Goal: Task Accomplishment & Management: Use online tool/utility

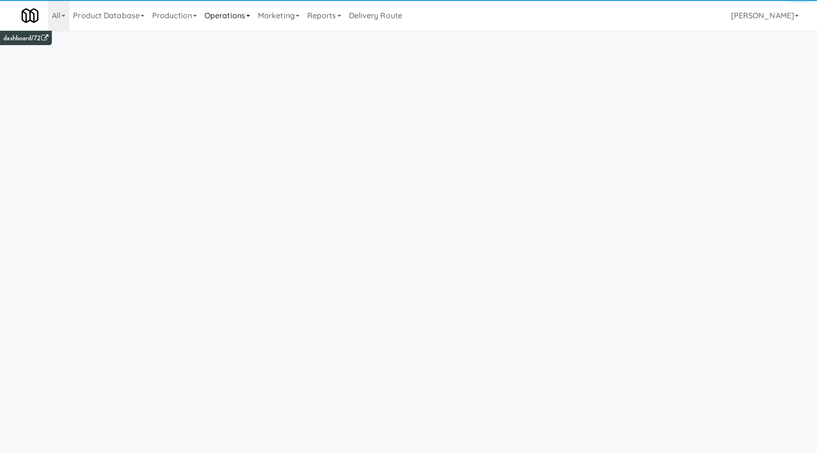
click at [249, 19] on link "Operations" at bounding box center [227, 15] width 53 height 31
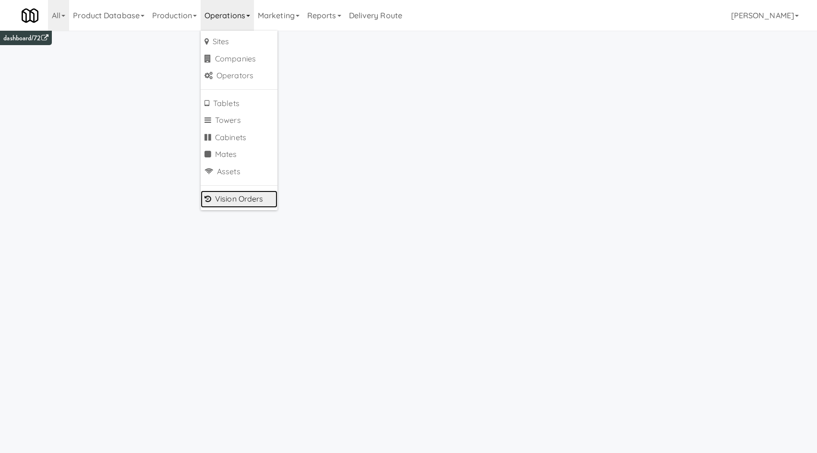
click at [254, 195] on link "Vision Orders" at bounding box center [239, 199] width 77 height 17
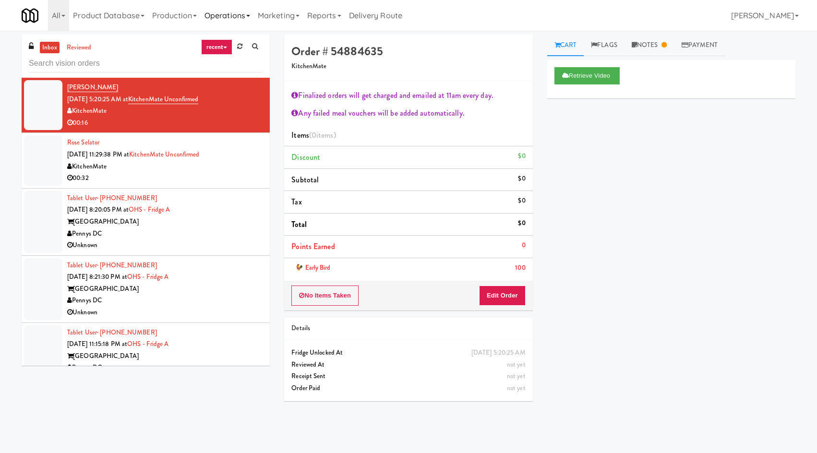
click at [231, 13] on link "Operations" at bounding box center [227, 15] width 53 height 31
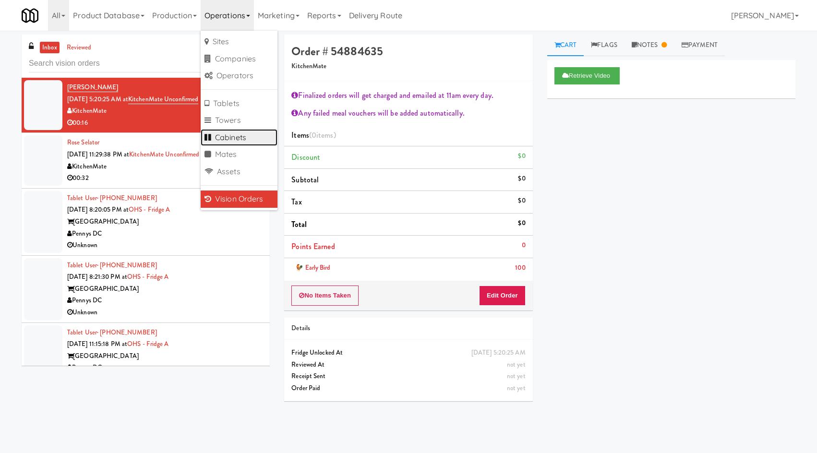
click at [267, 138] on link "Cabinets" at bounding box center [239, 137] width 77 height 17
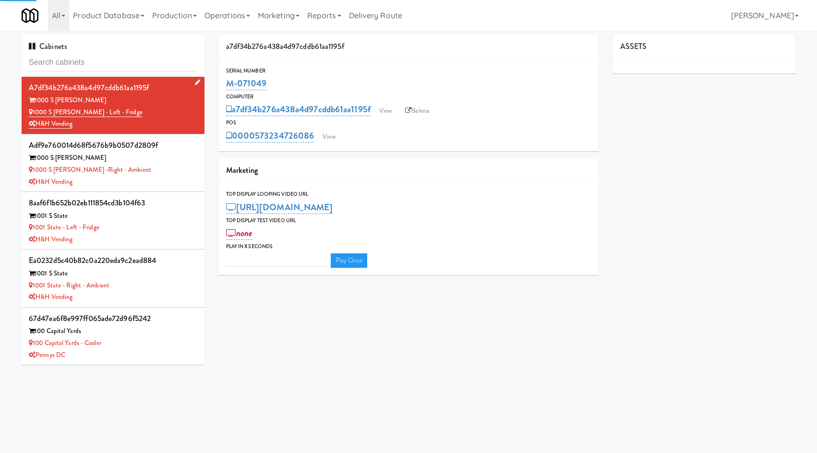
type input "3"
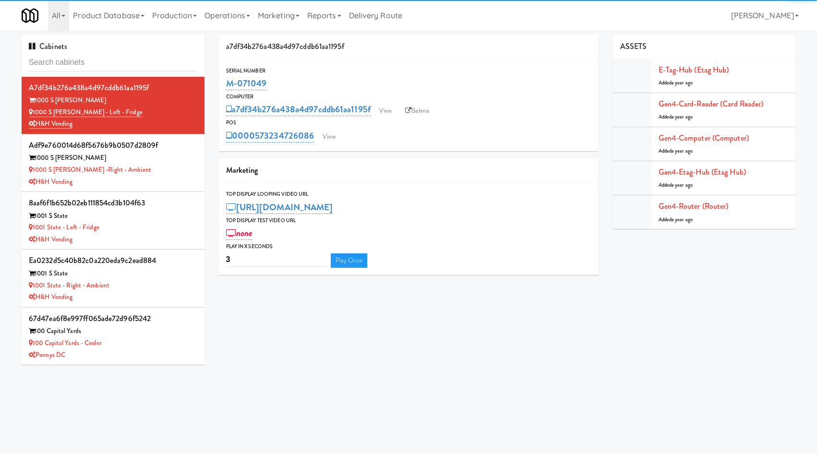
click at [133, 60] on input "text" at bounding box center [113, 63] width 169 height 18
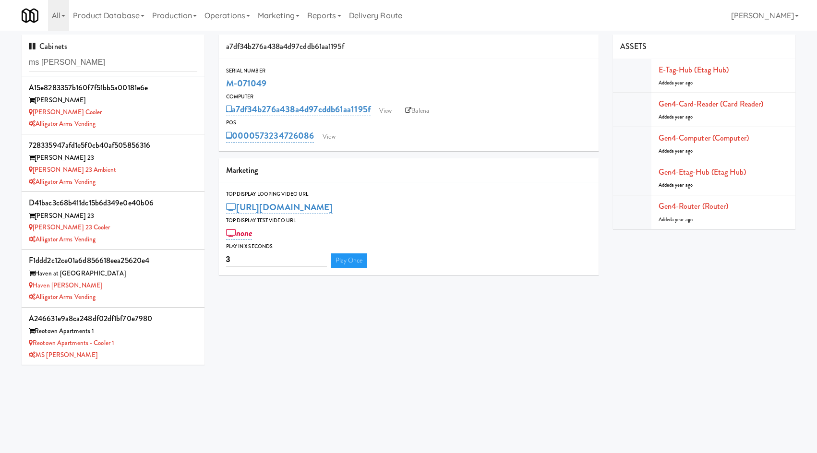
type input "ms [PERSON_NAME]"
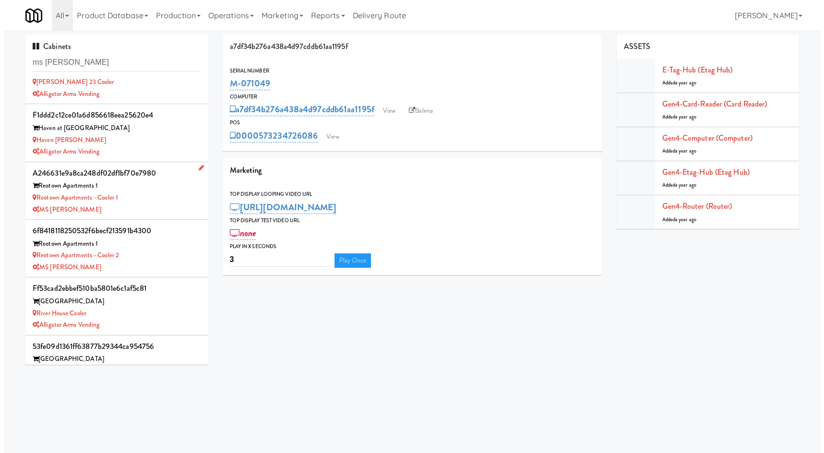
scroll to position [173, 0]
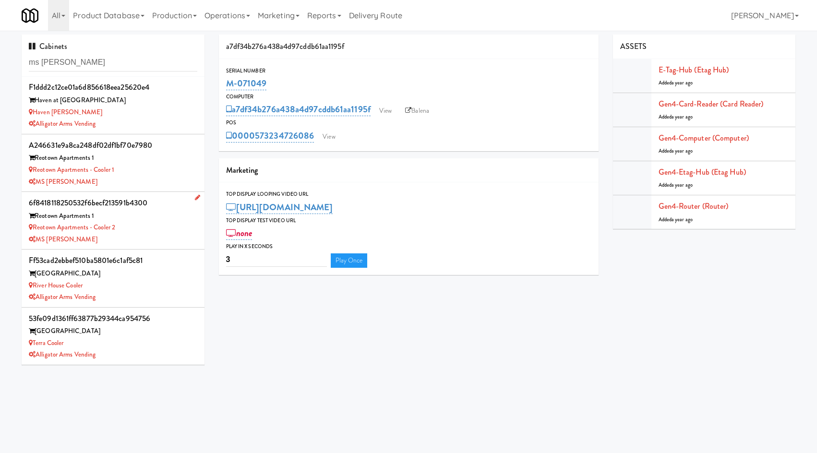
click at [146, 246] on li "6f8418118250532f6becf213591b4300 Reotown Apartments 1 Reotown Apartments - Cool…" at bounding box center [113, 221] width 183 height 58
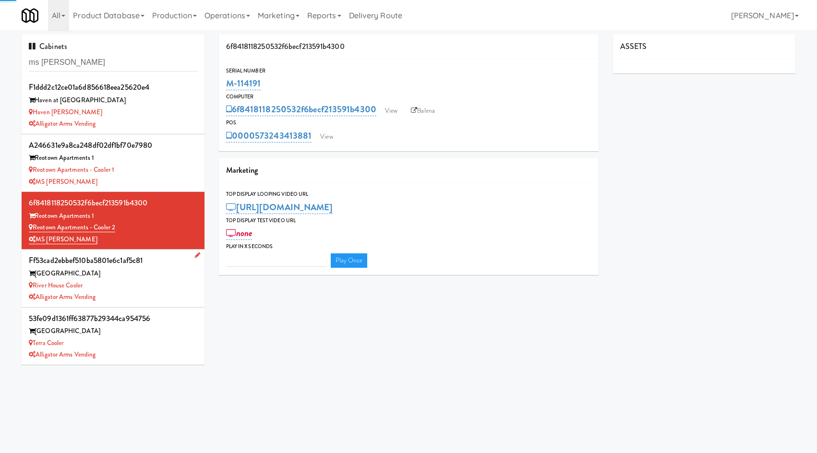
type input "3"
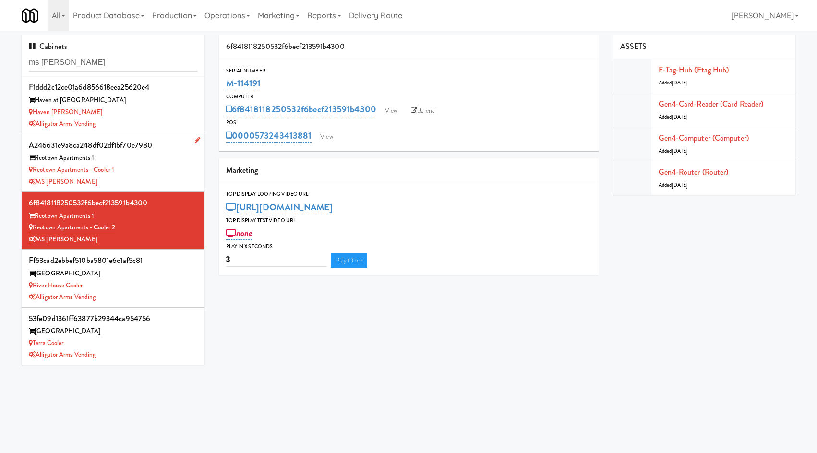
drag, startPoint x: 149, startPoint y: 189, endPoint x: 164, endPoint y: 184, distance: 15.5
click at [149, 189] on li "a246631e9a8ca248df02df1bf70e7980 Reotown Apartments 1 Reotown Apartments - Cool…" at bounding box center [113, 163] width 183 height 58
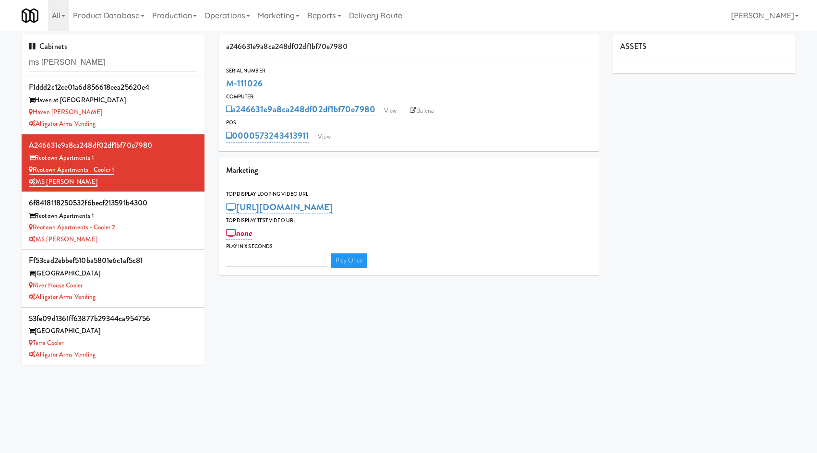
type input "3"
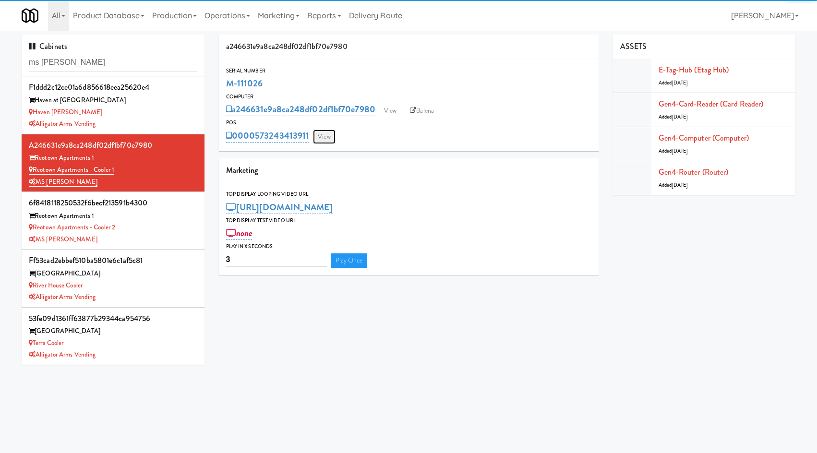
click at [329, 132] on link "View" at bounding box center [324, 137] width 22 height 14
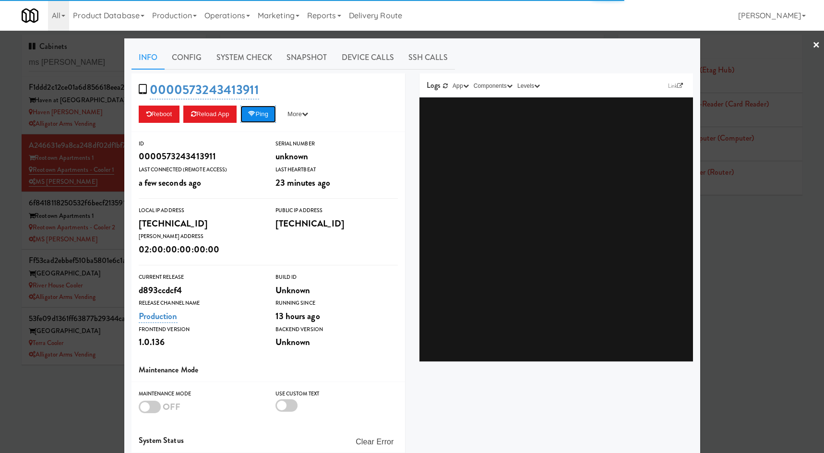
click at [264, 118] on button "Ping" at bounding box center [259, 114] width 36 height 17
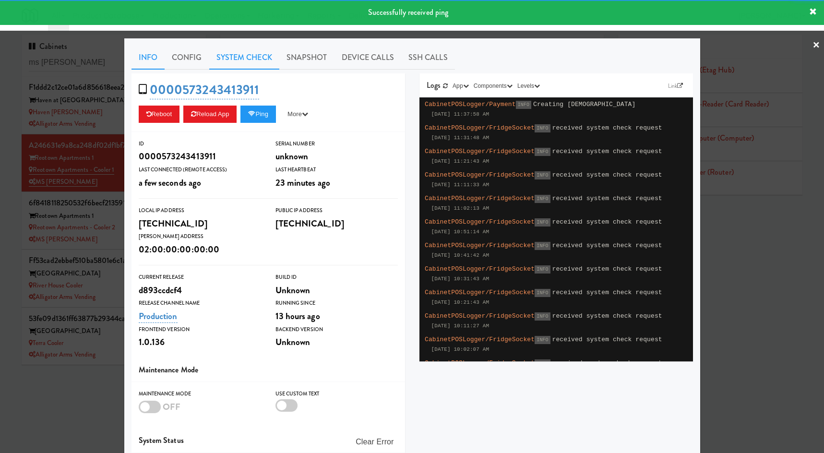
click at [240, 59] on link "System Check" at bounding box center [244, 58] width 70 height 24
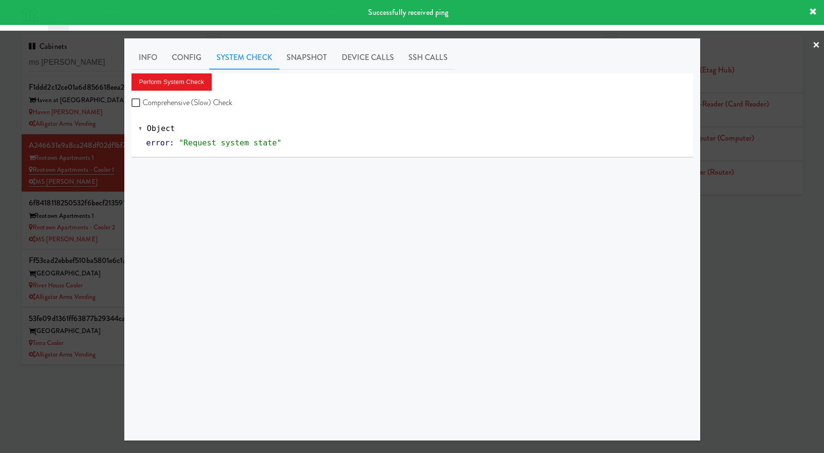
click at [201, 71] on div "Info Config System Check Snapshot Device Calls SSH Calls Perform System Check C…" at bounding box center [413, 240] width 562 height 388
click at [197, 81] on button "Perform System Check" at bounding box center [172, 81] width 81 height 17
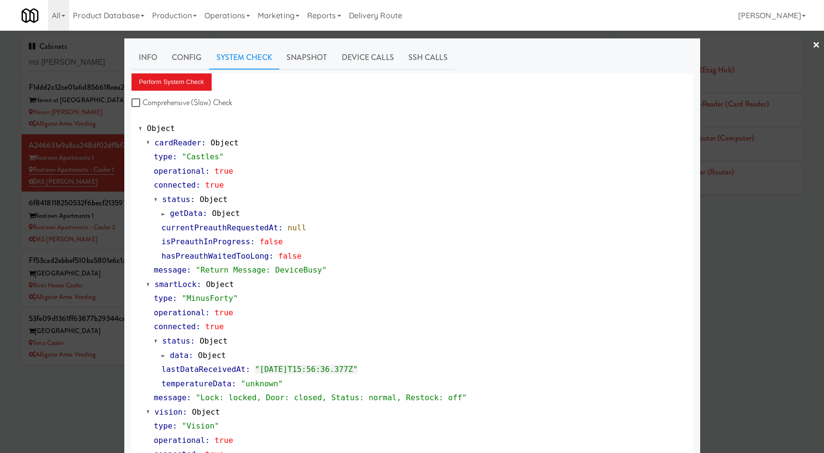
drag, startPoint x: 50, startPoint y: 400, endPoint x: 262, endPoint y: 284, distance: 241.1
click at [57, 397] on div at bounding box center [412, 226] width 824 height 453
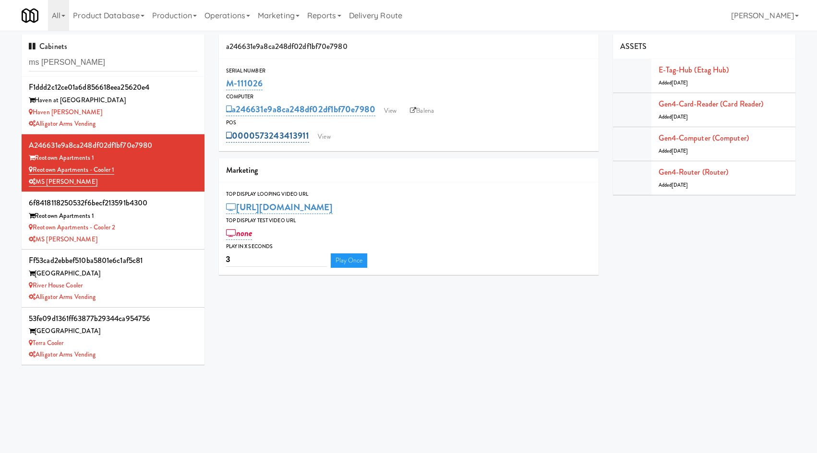
drag, startPoint x: 311, startPoint y: 128, endPoint x: 281, endPoint y: 129, distance: 29.8
click at [281, 129] on div "0000573243413911 View" at bounding box center [408, 136] width 365 height 16
copy link "3413911"
click at [168, 230] on div "Reotown Apartments - Cooler 2" at bounding box center [113, 228] width 169 height 12
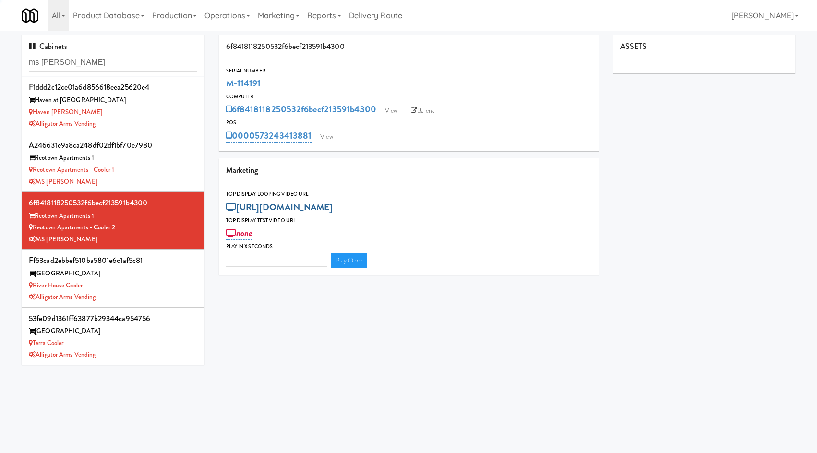
type input "3"
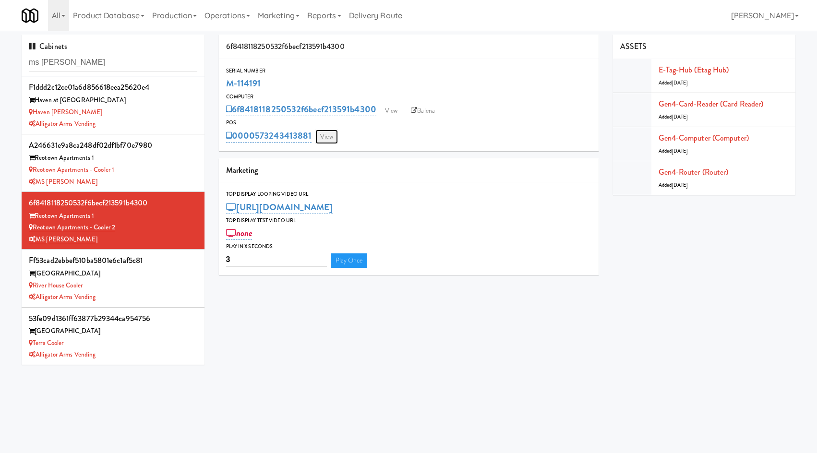
click at [326, 142] on link "View" at bounding box center [326, 137] width 22 height 14
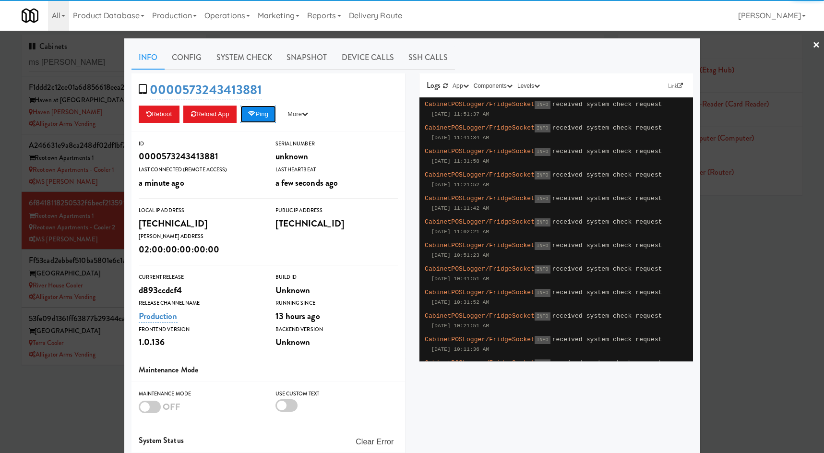
click at [259, 121] on button "Ping" at bounding box center [259, 114] width 36 height 17
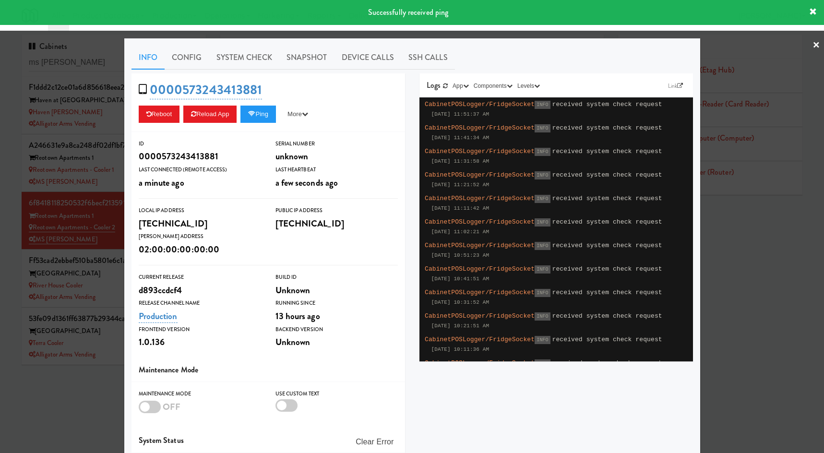
click at [87, 243] on div at bounding box center [412, 226] width 824 height 453
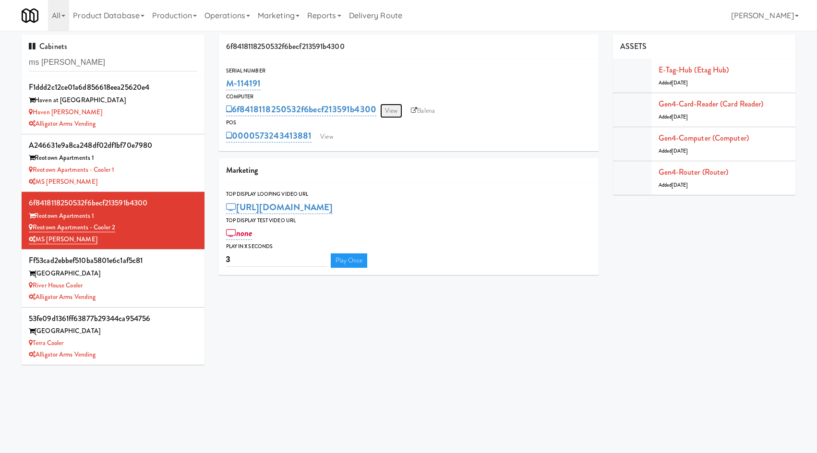
click at [392, 110] on link "View" at bounding box center [391, 111] width 22 height 14
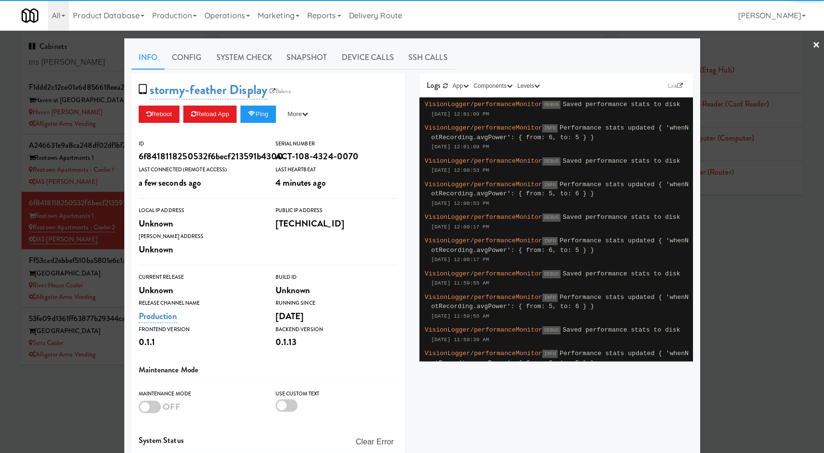
drag, startPoint x: 251, startPoint y: 61, endPoint x: 212, endPoint y: 72, distance: 40.0
click at [248, 62] on link "System Check" at bounding box center [244, 58] width 70 height 24
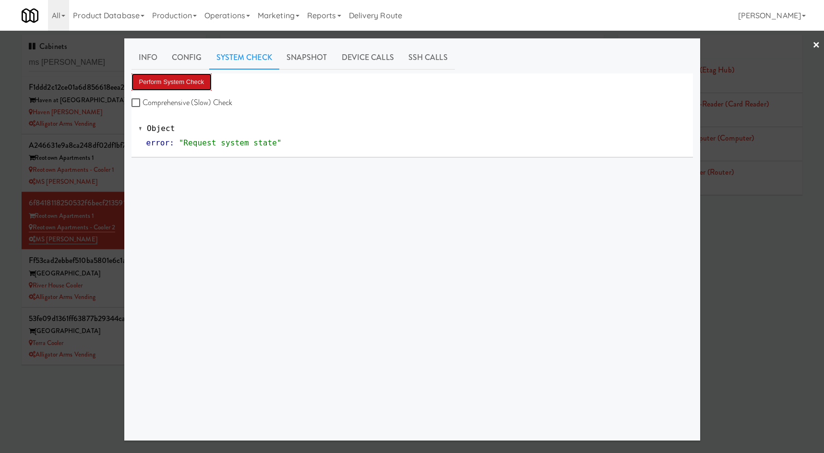
click at [150, 83] on button "Perform System Check" at bounding box center [172, 81] width 81 height 17
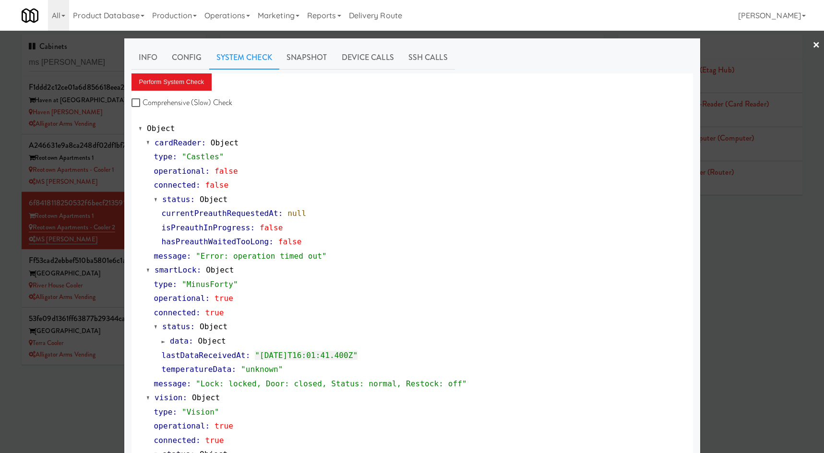
click at [111, 275] on div at bounding box center [412, 226] width 824 height 453
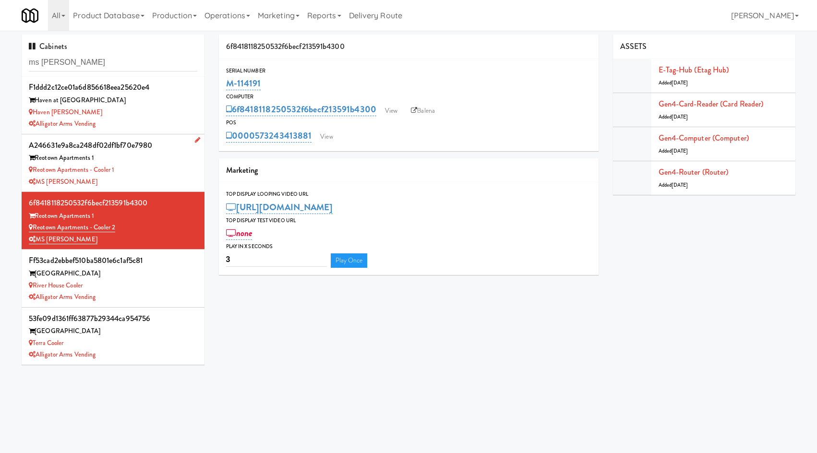
click at [155, 168] on div "Reotown Apartments - Cooler 1" at bounding box center [113, 170] width 169 height 12
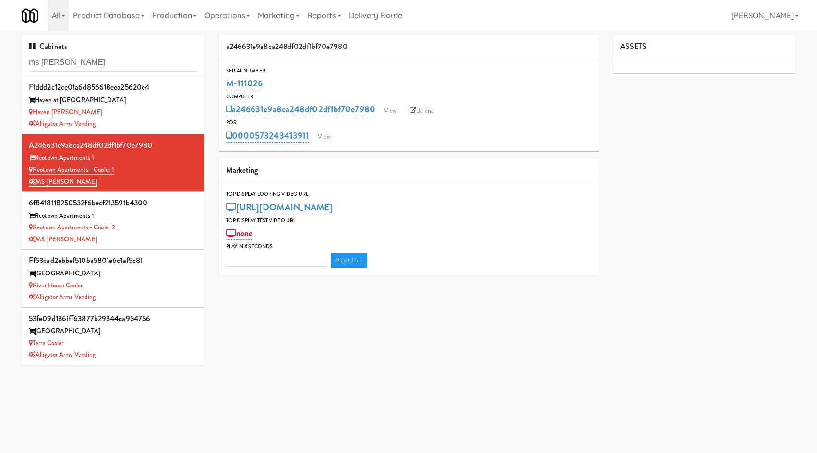
type input "3"
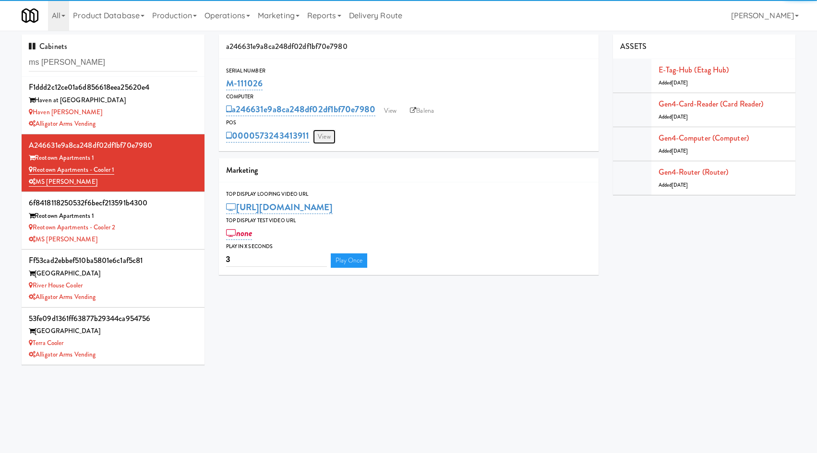
click at [330, 140] on link "View" at bounding box center [324, 137] width 22 height 14
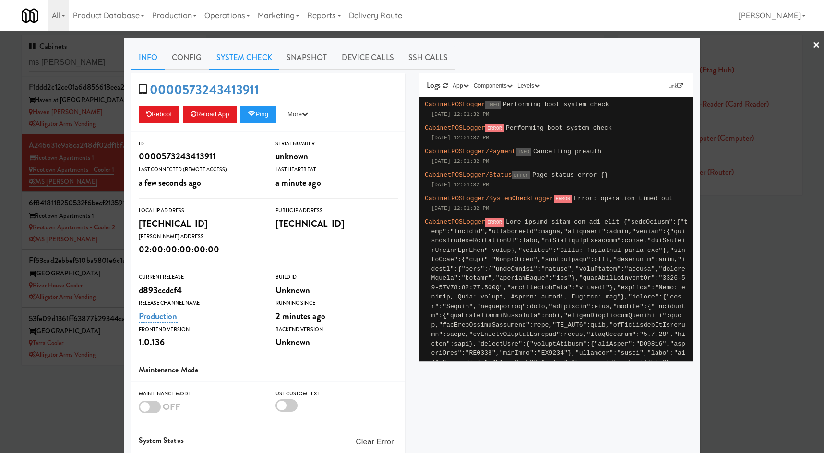
click at [246, 56] on link "System Check" at bounding box center [244, 58] width 70 height 24
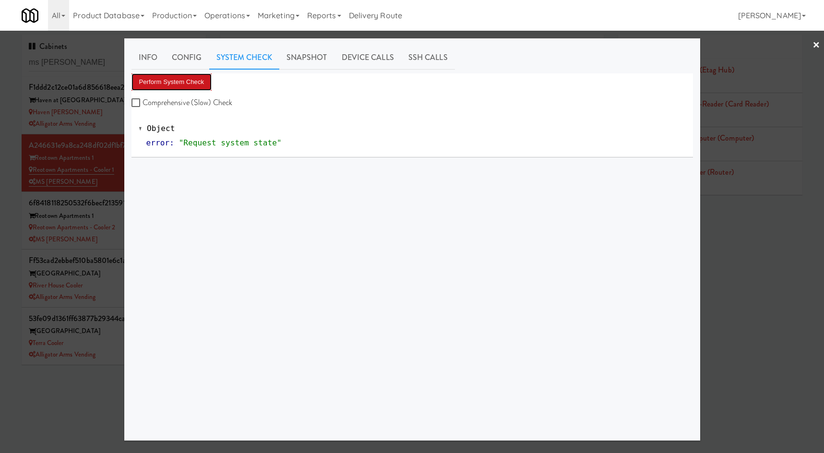
click at [173, 85] on button "Perform System Check" at bounding box center [172, 81] width 81 height 17
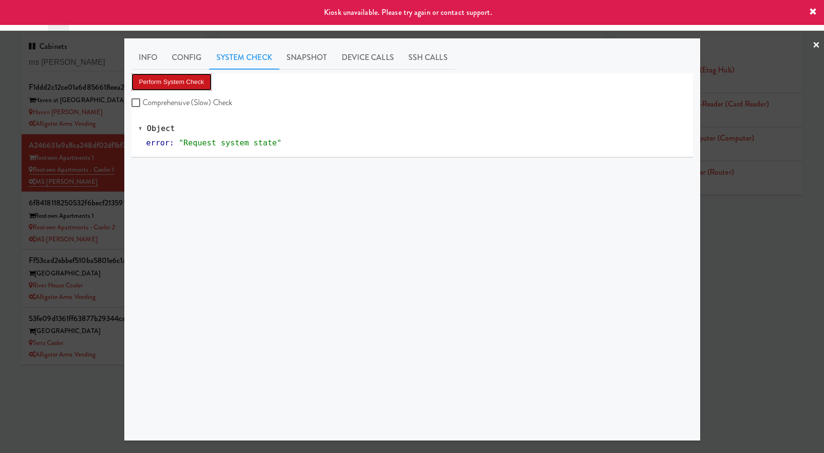
click at [192, 80] on button "Perform System Check" at bounding box center [172, 81] width 81 height 17
click at [153, 61] on link "Info" at bounding box center [148, 58] width 33 height 24
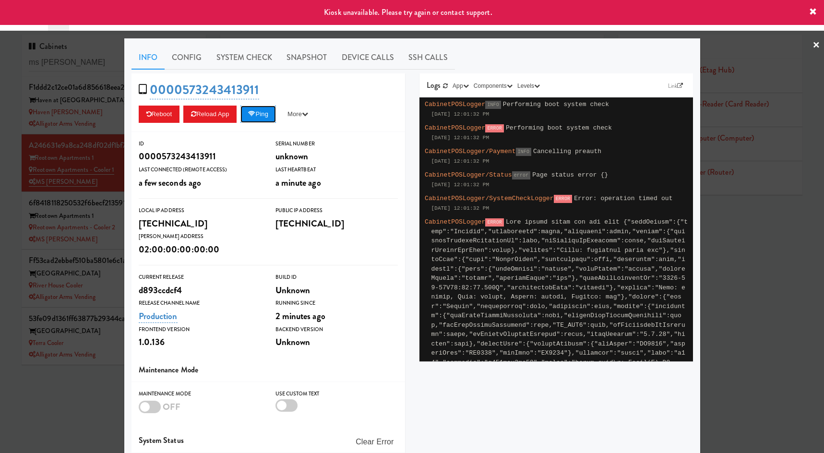
click at [259, 108] on button "Ping" at bounding box center [259, 114] width 36 height 17
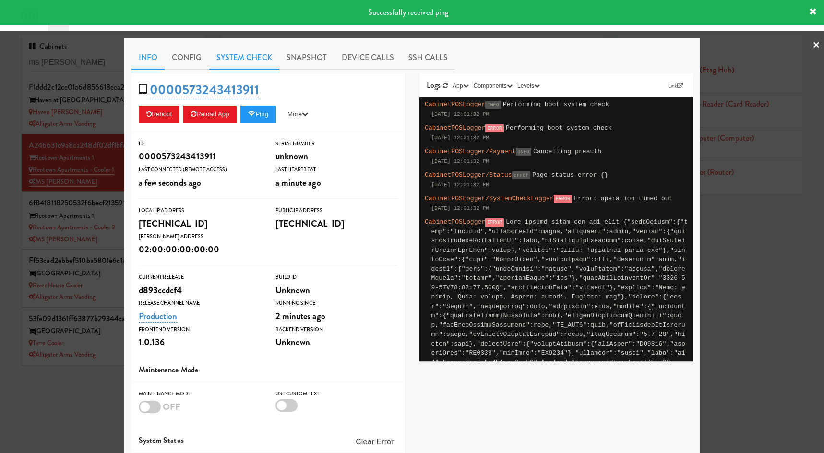
click at [247, 62] on link "System Check" at bounding box center [244, 58] width 70 height 24
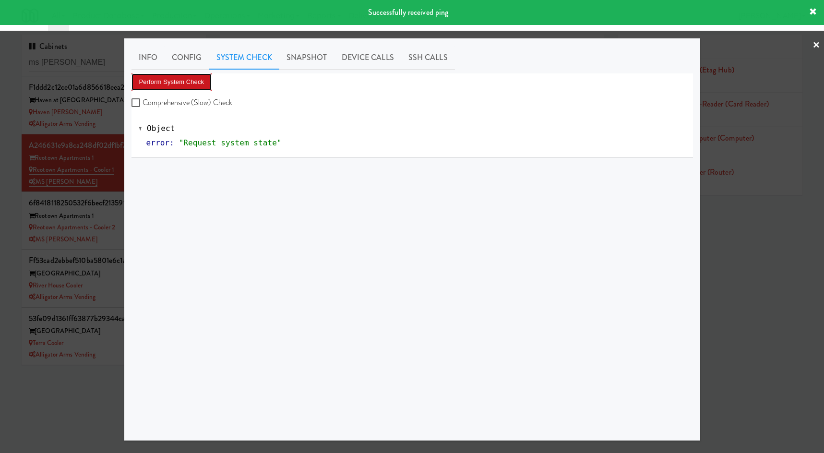
click at [199, 75] on button "Perform System Check" at bounding box center [172, 81] width 81 height 17
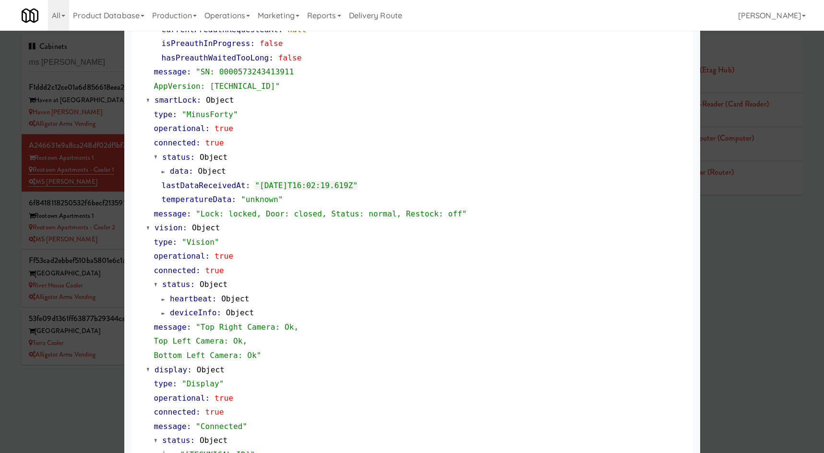
scroll to position [306, 0]
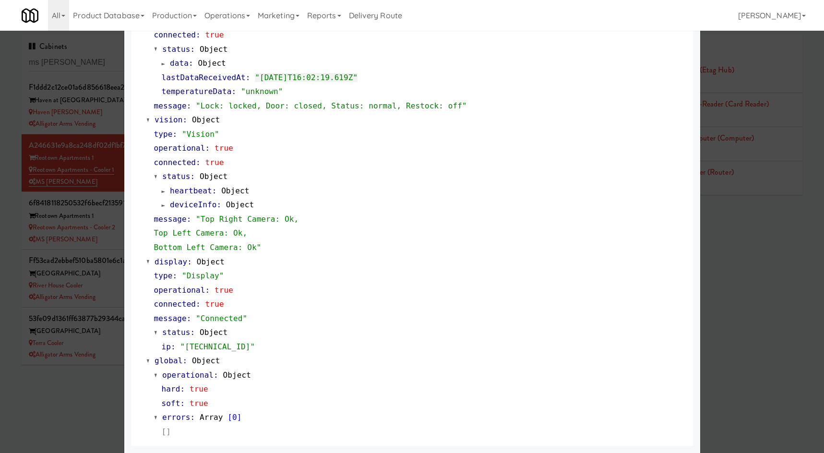
click at [97, 251] on div at bounding box center [412, 226] width 824 height 453
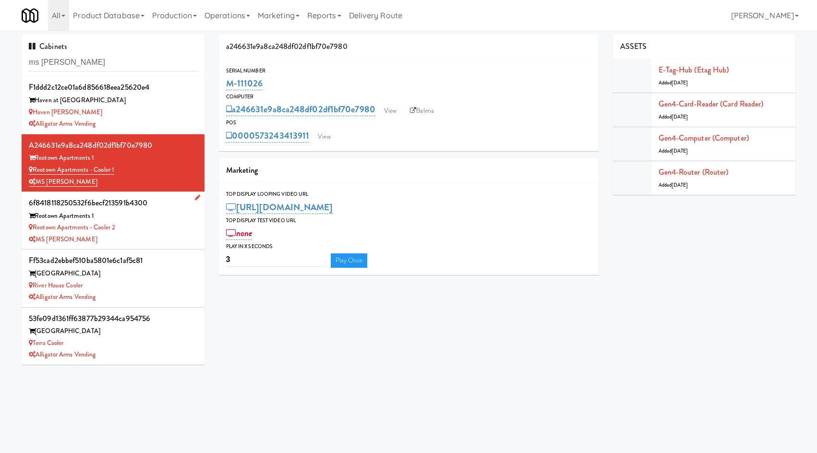
click at [99, 243] on div "MS [PERSON_NAME]" at bounding box center [113, 240] width 169 height 12
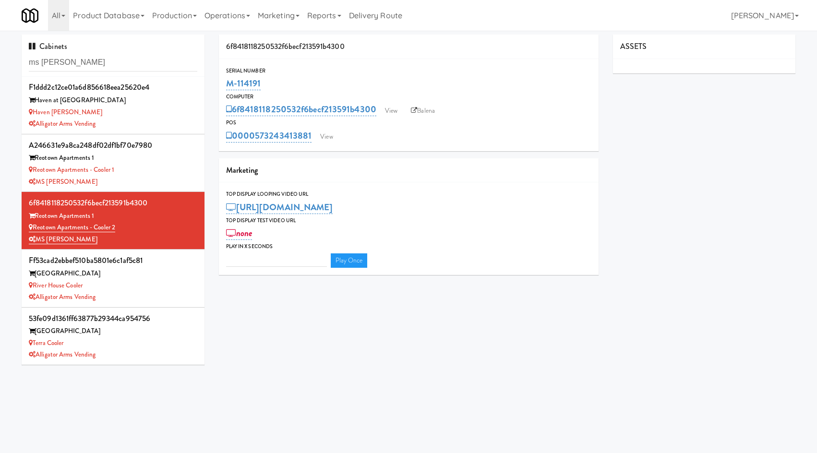
type input "3"
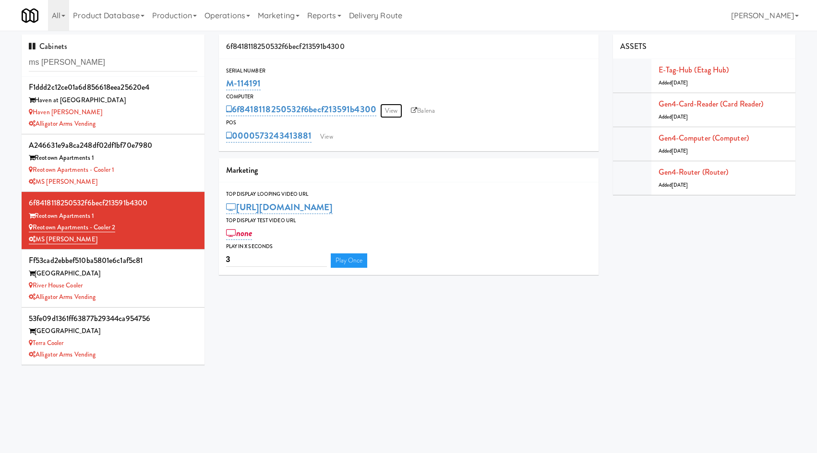
drag, startPoint x: 391, startPoint y: 113, endPoint x: 335, endPoint y: 90, distance: 60.3
click at [390, 113] on link "View" at bounding box center [391, 111] width 22 height 14
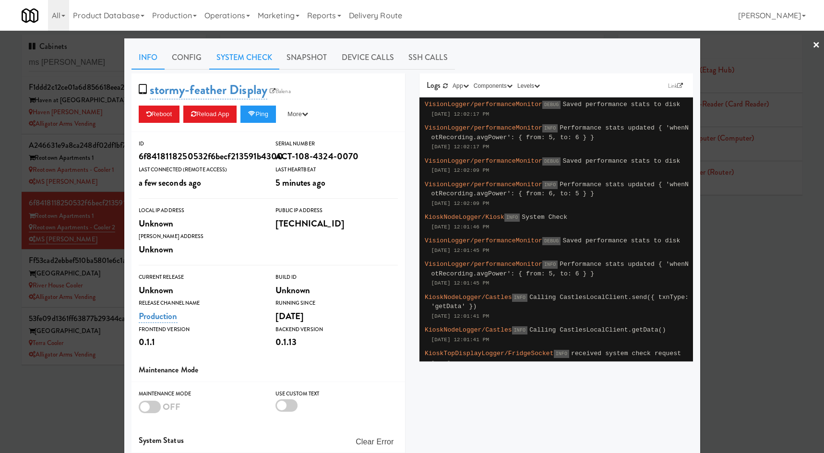
drag, startPoint x: 245, startPoint y: 63, endPoint x: 227, endPoint y: 69, distance: 18.8
click at [243, 63] on link "System Check" at bounding box center [244, 58] width 70 height 24
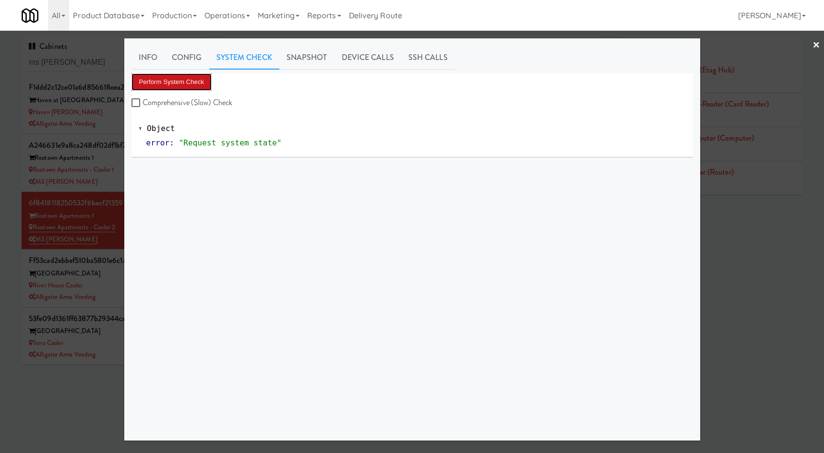
click at [168, 80] on button "Perform System Check" at bounding box center [172, 81] width 81 height 17
